Goal: Navigation & Orientation: Find specific page/section

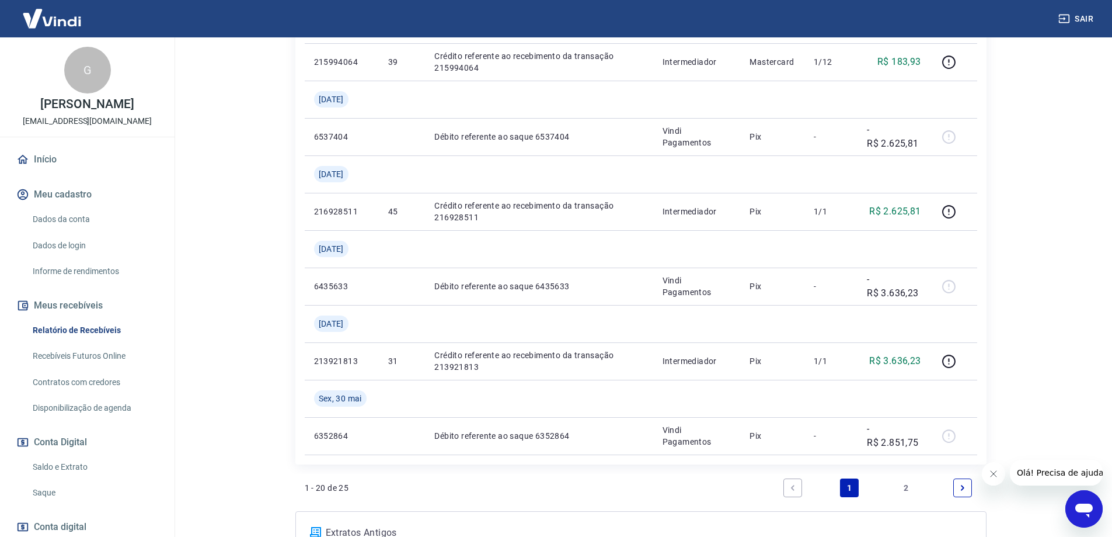
scroll to position [1026, 0]
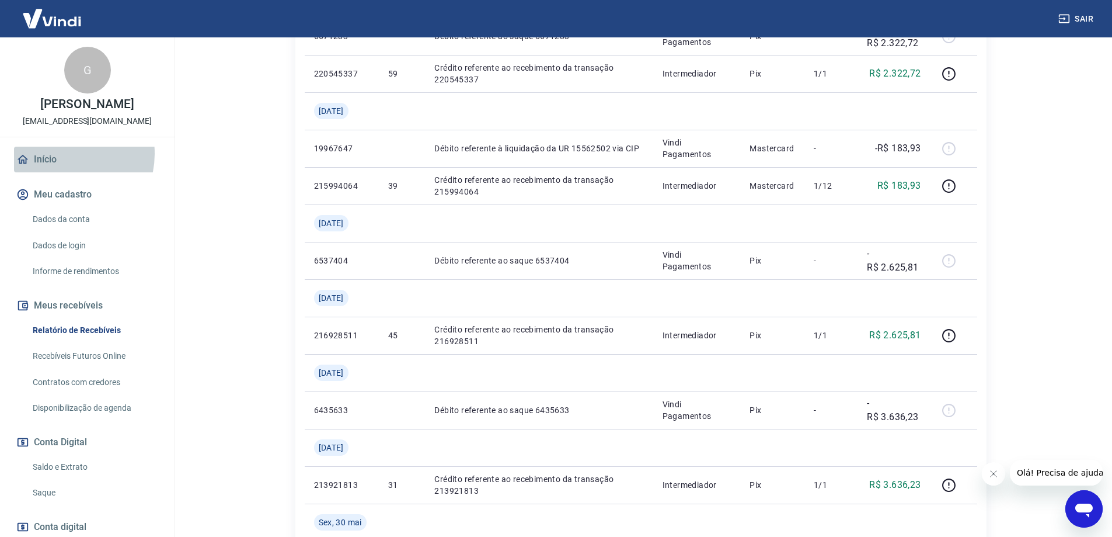
click at [63, 154] on link "Início" at bounding box center [87, 160] width 147 height 26
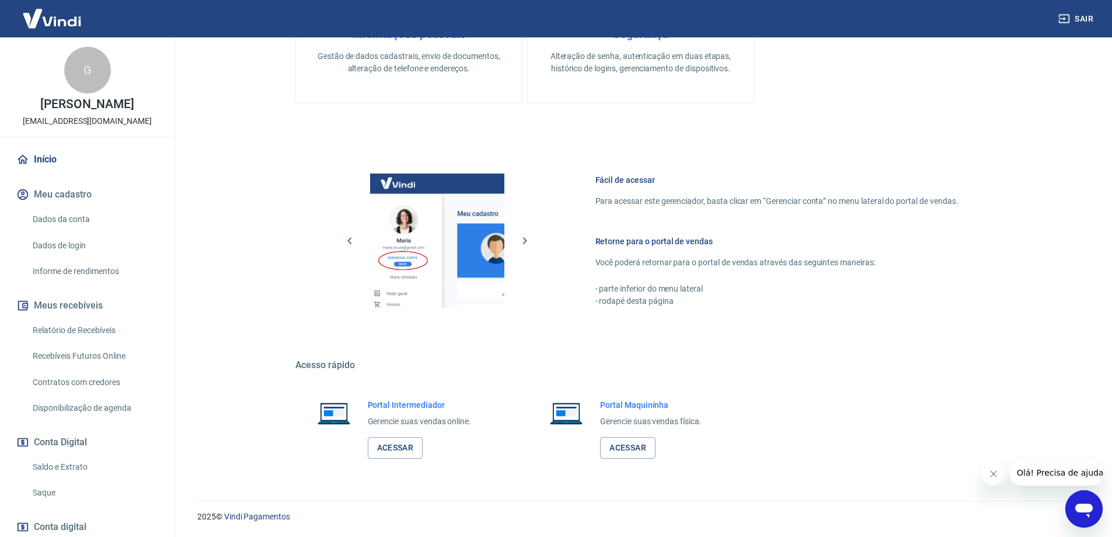
scroll to position [374, 0]
click at [395, 447] on link "Acessar" at bounding box center [395, 448] width 55 height 22
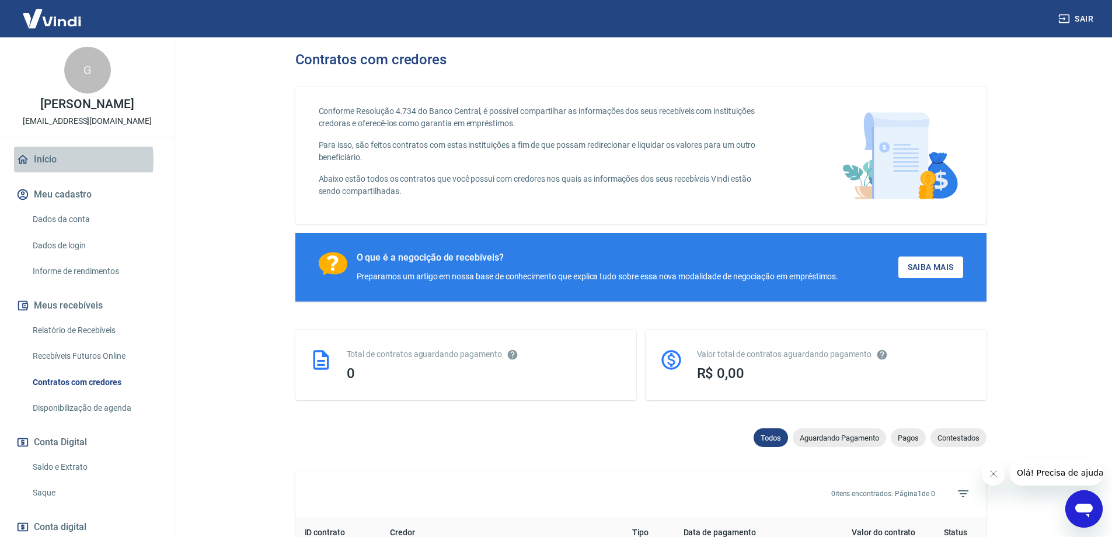
click at [54, 160] on link "Início" at bounding box center [87, 160] width 147 height 26
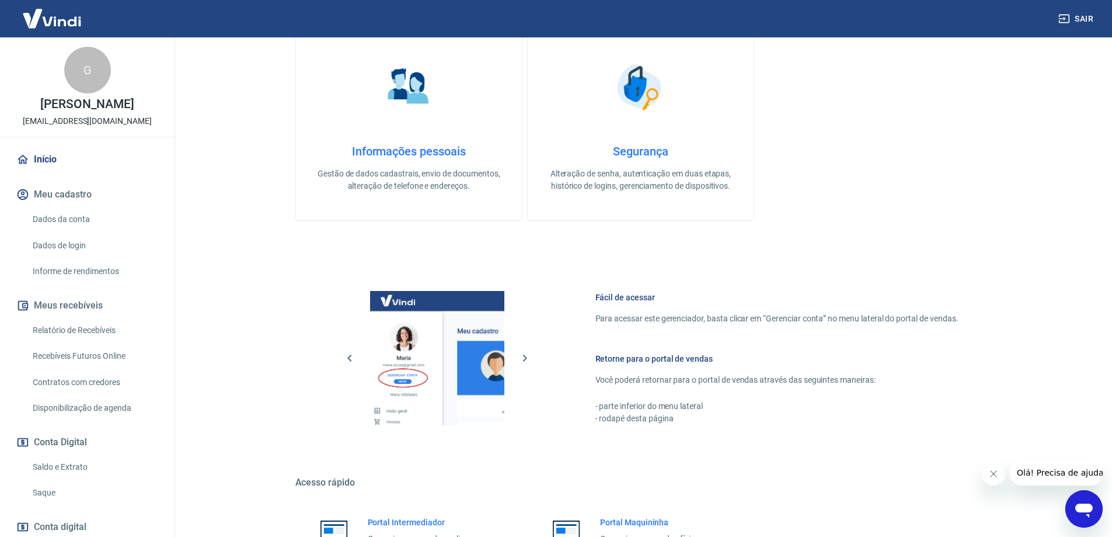
scroll to position [374, 0]
